Goal: Find contact information: Find contact information

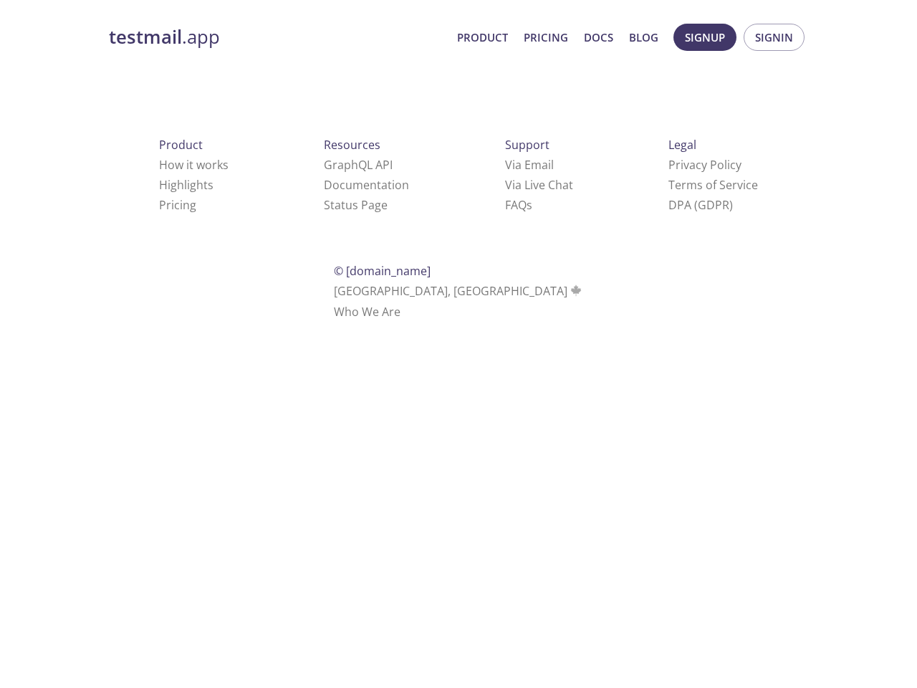
click at [482, 135] on div "Support Via Email Via Live Chat FAQ s" at bounding box center [539, 175] width 114 height 126
click at [705, 37] on span "Signup" at bounding box center [705, 37] width 40 height 19
click at [774, 37] on span "Signin" at bounding box center [774, 37] width 38 height 19
click at [505, 165] on link "Via Email" at bounding box center [529, 165] width 49 height 16
click at [505, 185] on link "Via Live Chat" at bounding box center [539, 185] width 68 height 16
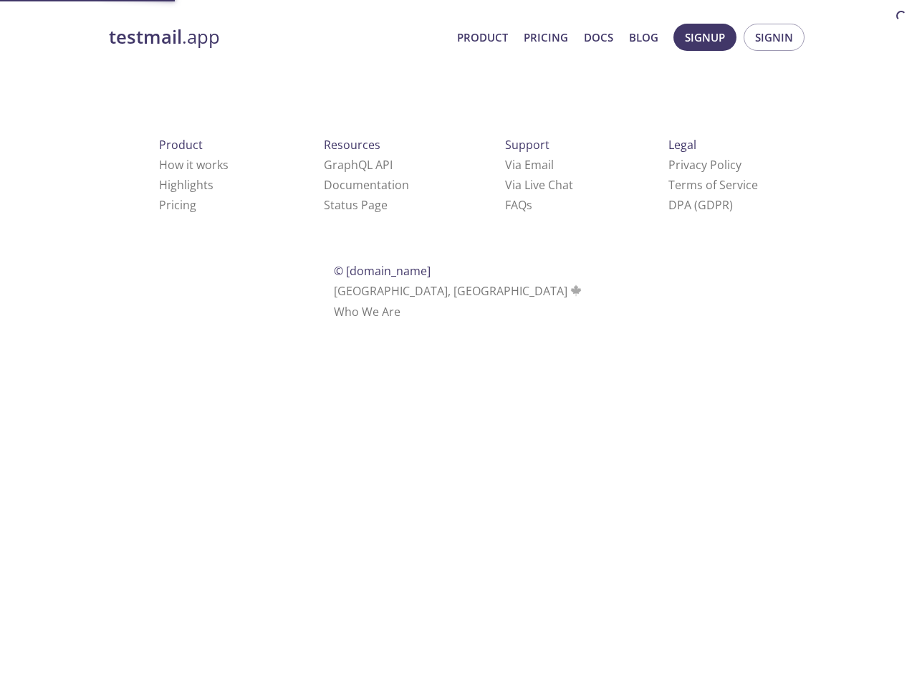
click at [505, 205] on link "FAQ s" at bounding box center [518, 205] width 27 height 16
